Goal: Find specific page/section: Find specific page/section

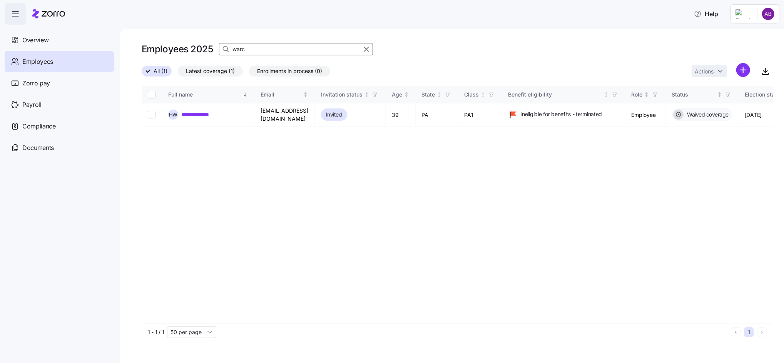
drag, startPoint x: 266, startPoint y: 48, endPoint x: 190, endPoint y: 43, distance: 75.9
click at [191, 44] on div "Employees 2025 warc" at bounding box center [458, 49] width 632 height 15
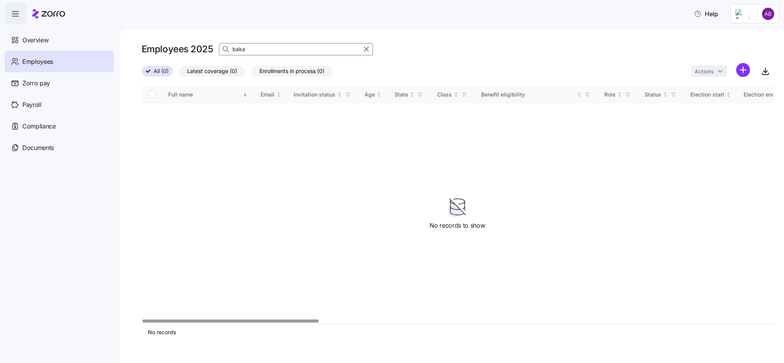
drag, startPoint x: 256, startPoint y: 48, endPoint x: 188, endPoint y: 51, distance: 68.6
click at [188, 51] on div "Employees 2025 baka" at bounding box center [458, 49] width 632 height 15
drag, startPoint x: 276, startPoint y: 50, endPoint x: 216, endPoint y: 48, distance: 60.0
click at [216, 48] on div "Employees 2025 [PERSON_NAME]" at bounding box center [458, 49] width 632 height 15
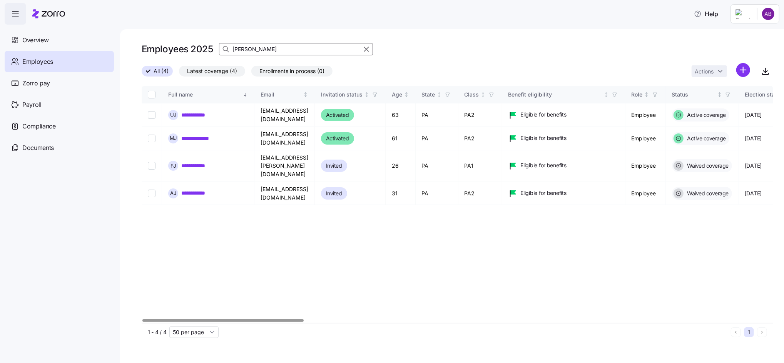
drag, startPoint x: 257, startPoint y: 51, endPoint x: 189, endPoint y: 50, distance: 68.1
click at [189, 50] on div "Employees 2025 [PERSON_NAME]" at bounding box center [458, 49] width 632 height 15
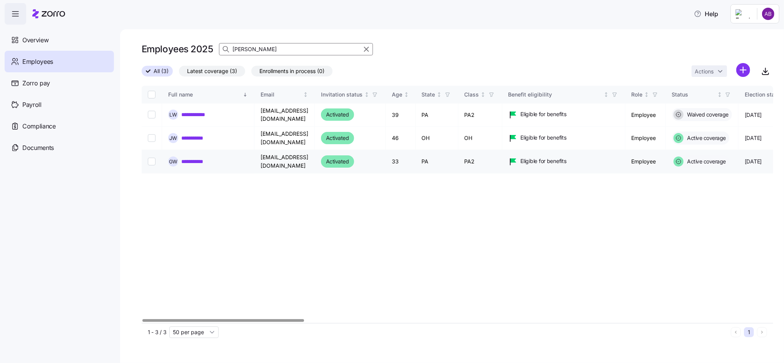
type input "[PERSON_NAME]"
click at [199, 160] on link "**********" at bounding box center [198, 162] width 34 height 8
